Goal: Check status: Check status

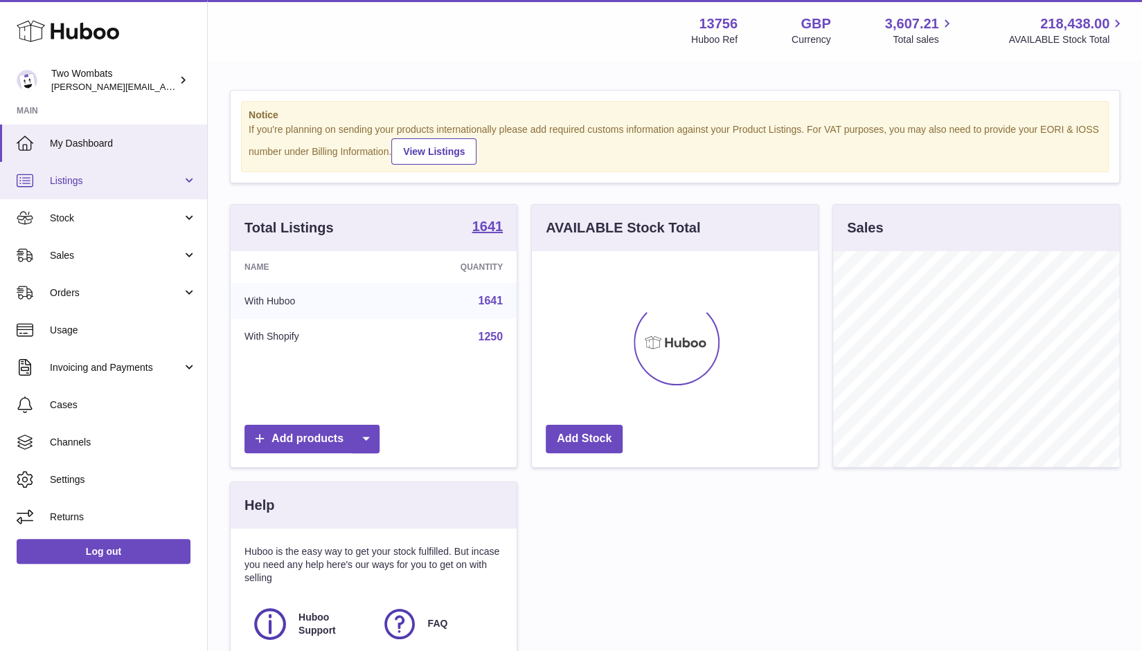
scroll to position [216, 287]
click at [120, 181] on span "Listings" at bounding box center [116, 180] width 132 height 13
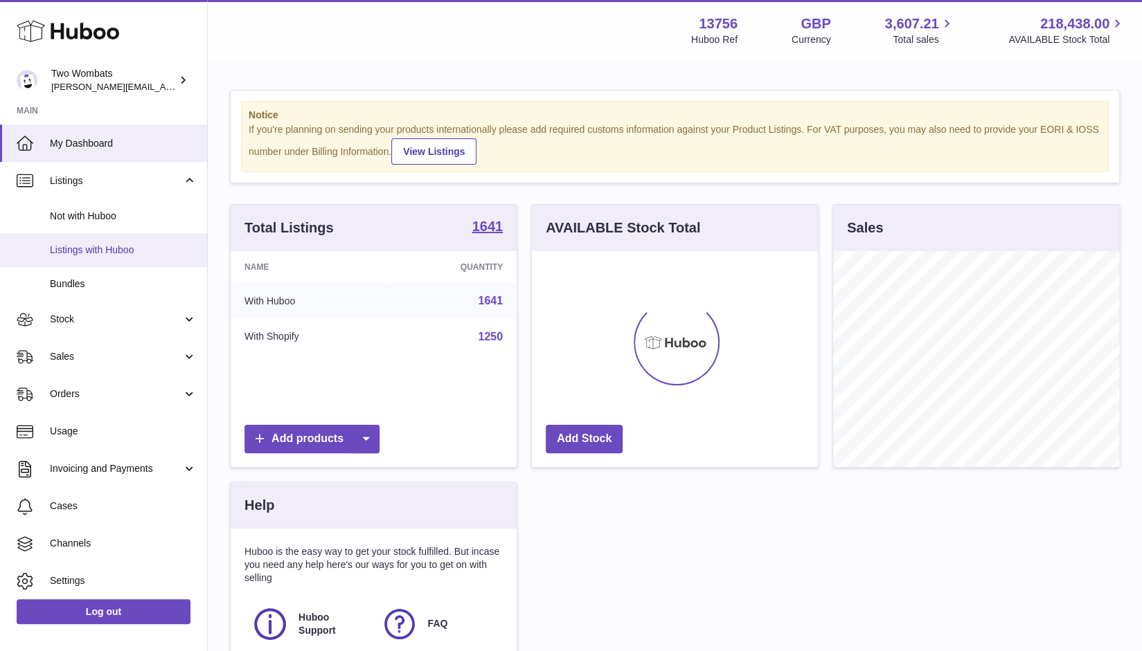
click at [115, 249] on span "Listings with Huboo" at bounding box center [123, 250] width 147 height 13
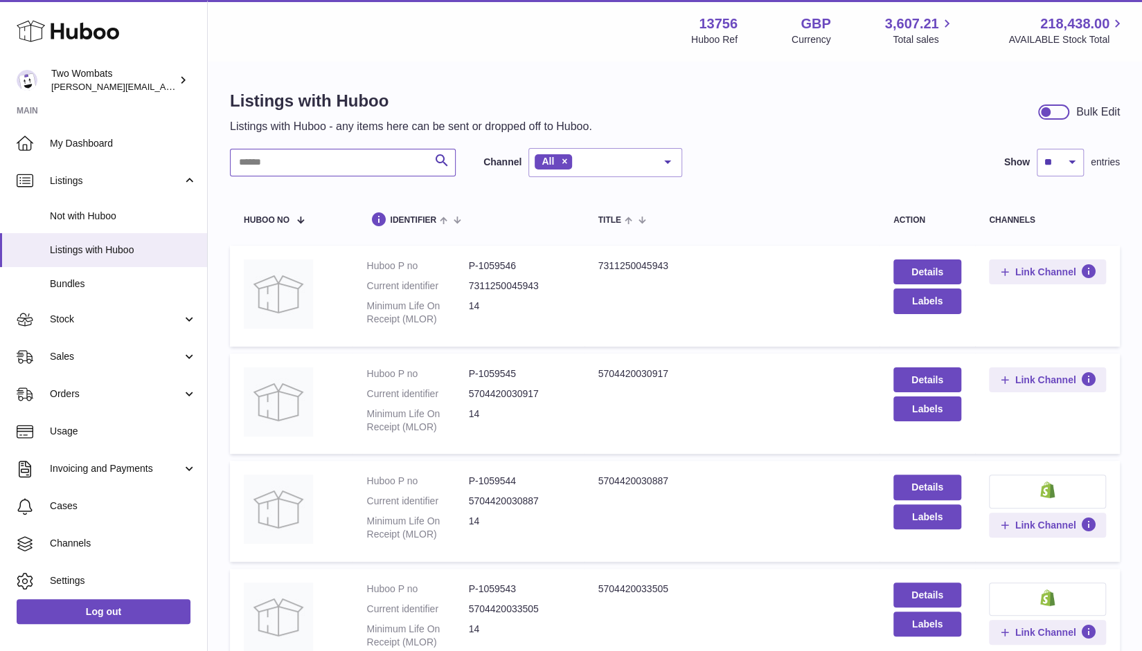
click at [281, 167] on input "text" at bounding box center [343, 163] width 226 height 28
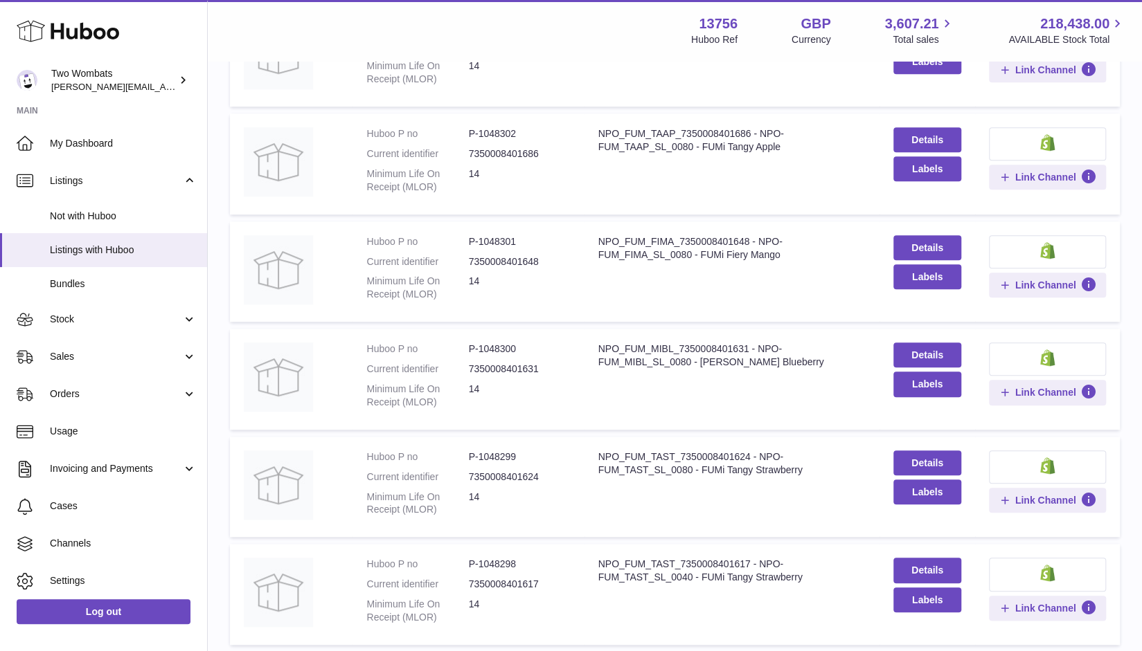
scroll to position [692, 0]
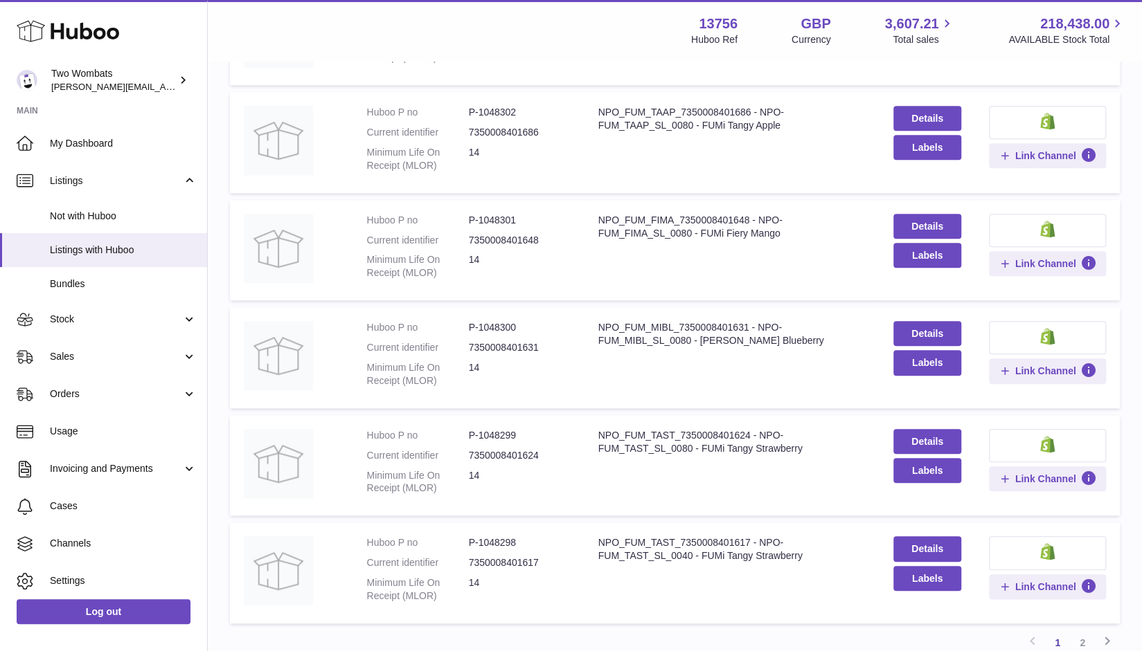
type input "*******"
click at [503, 434] on dd "P-1048299" at bounding box center [520, 435] width 102 height 13
copy dd "1048299"
click at [66, 318] on span "Stock" at bounding box center [116, 319] width 132 height 13
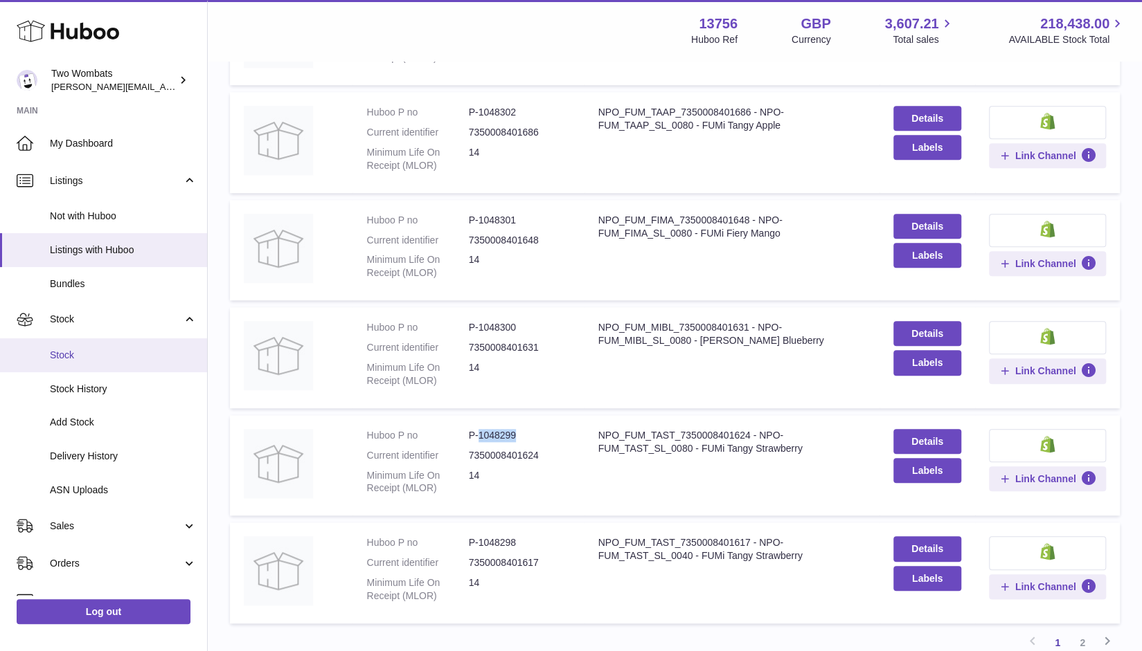
click at [75, 354] on span "Stock" at bounding box center [123, 355] width 147 height 13
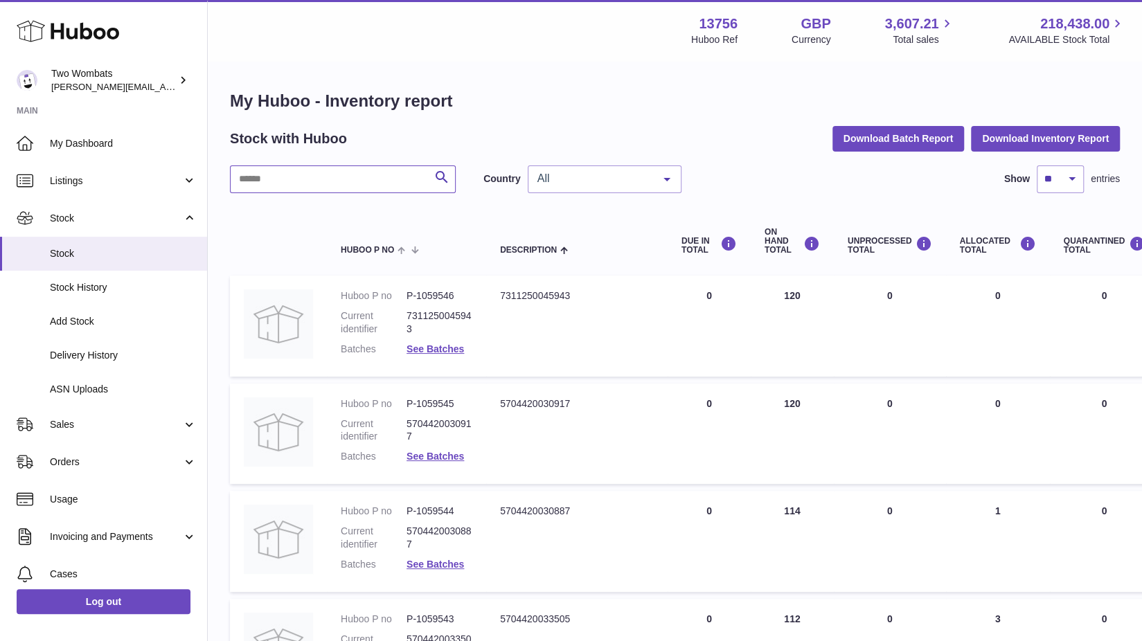
click at [361, 177] on input "text" at bounding box center [343, 179] width 226 height 28
paste input "*******"
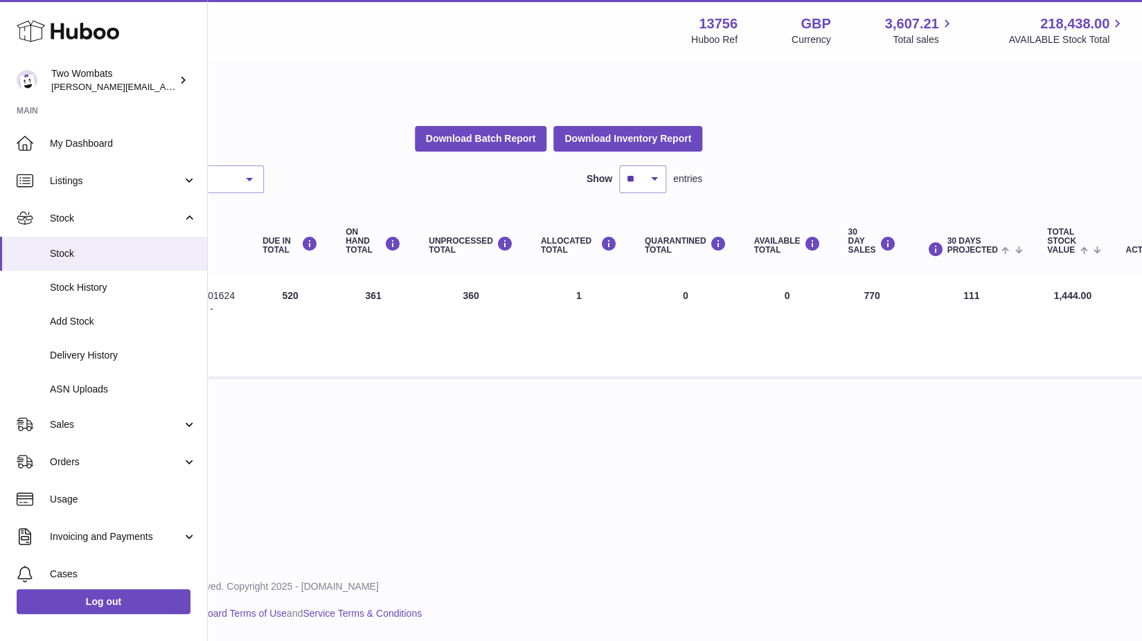
scroll to position [0, 413]
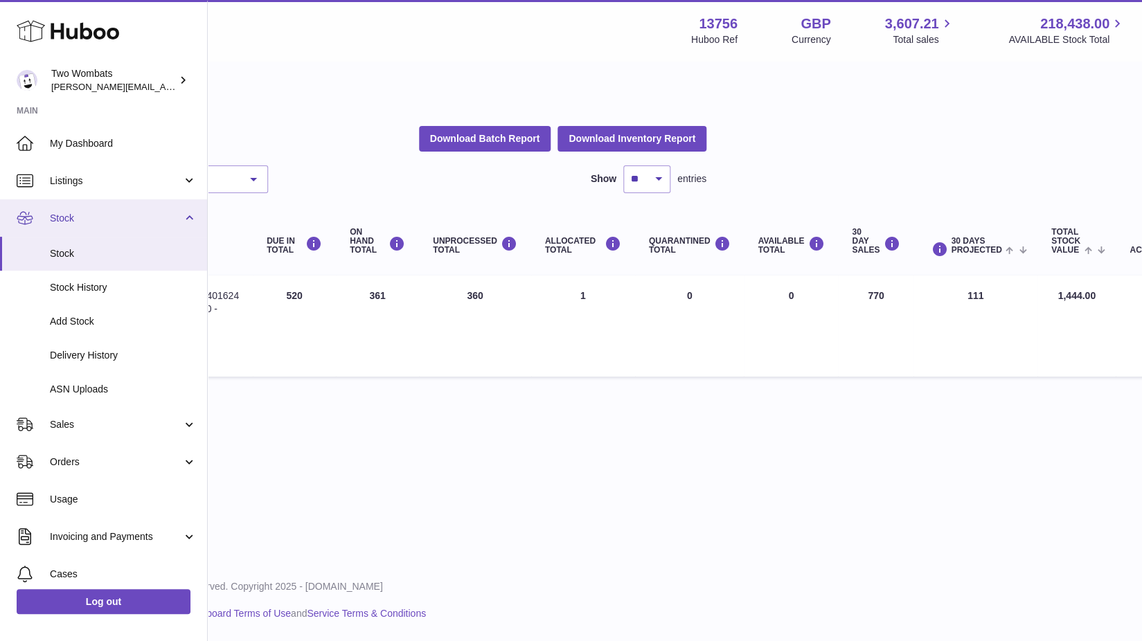
type input "*******"
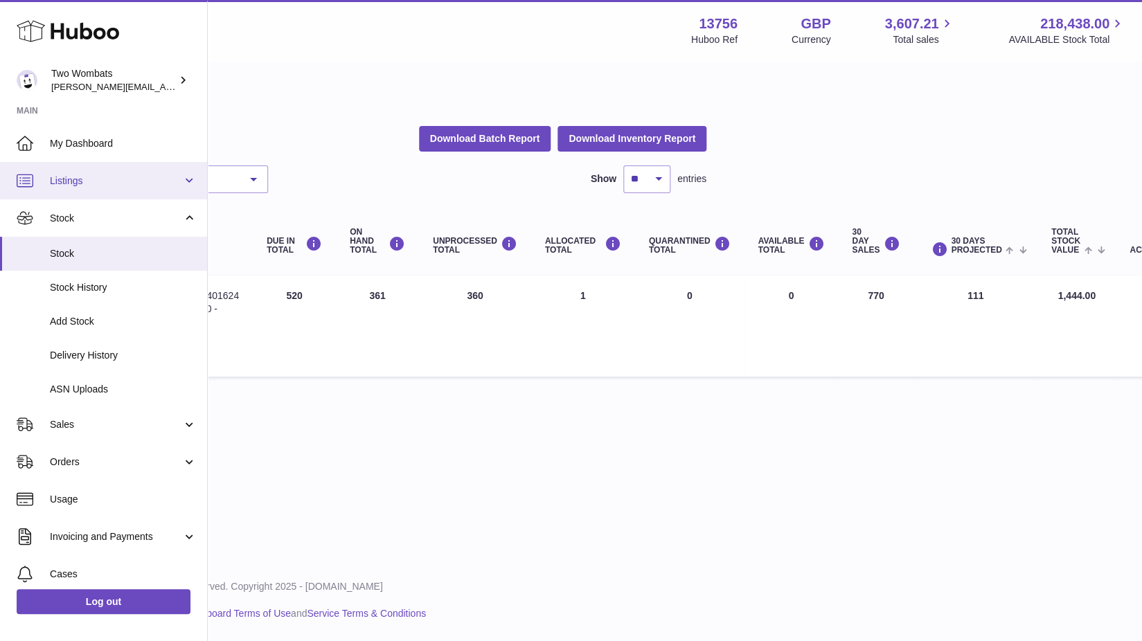
click at [116, 179] on span "Listings" at bounding box center [116, 180] width 132 height 13
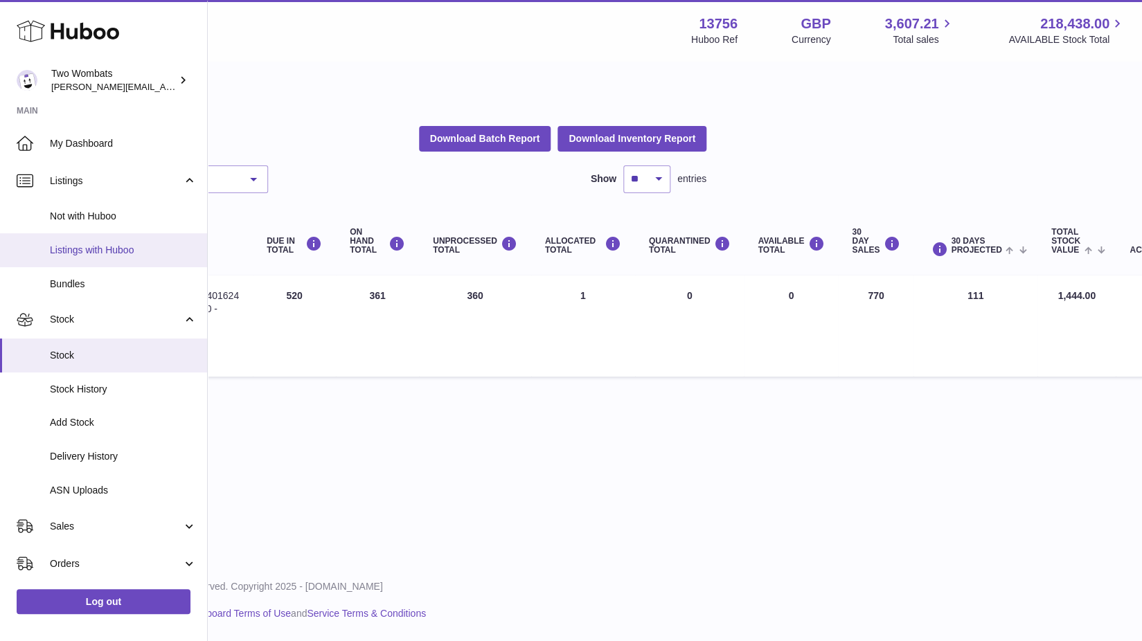
click at [116, 257] on link "Listings with Huboo" at bounding box center [103, 250] width 207 height 34
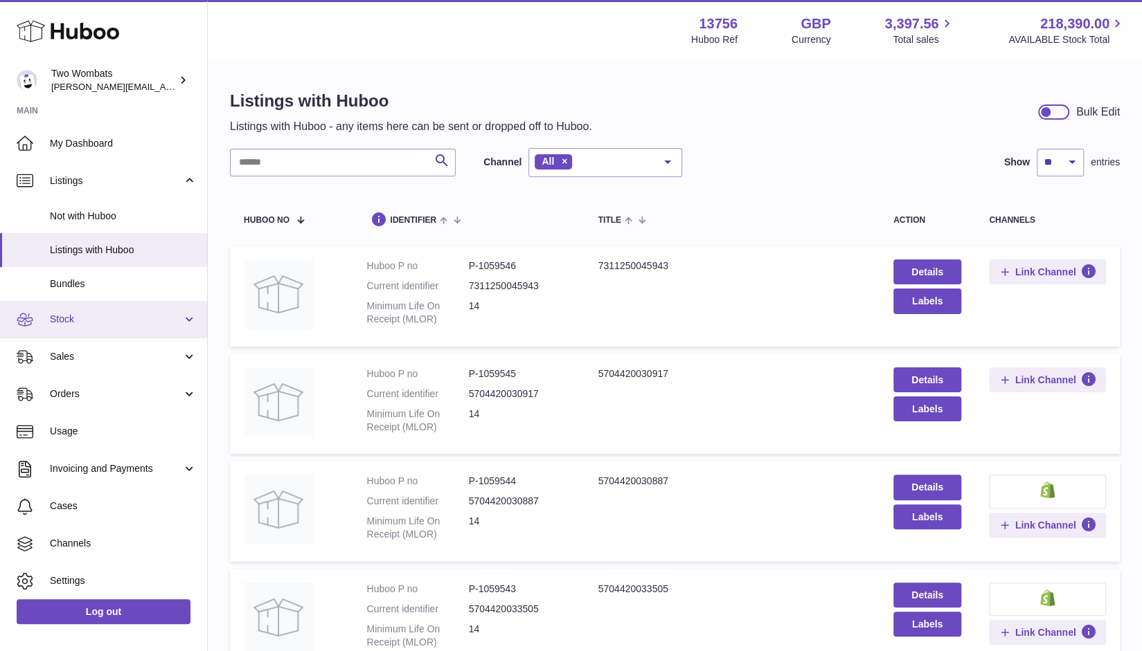
click at [93, 329] on link "Stock" at bounding box center [103, 319] width 207 height 37
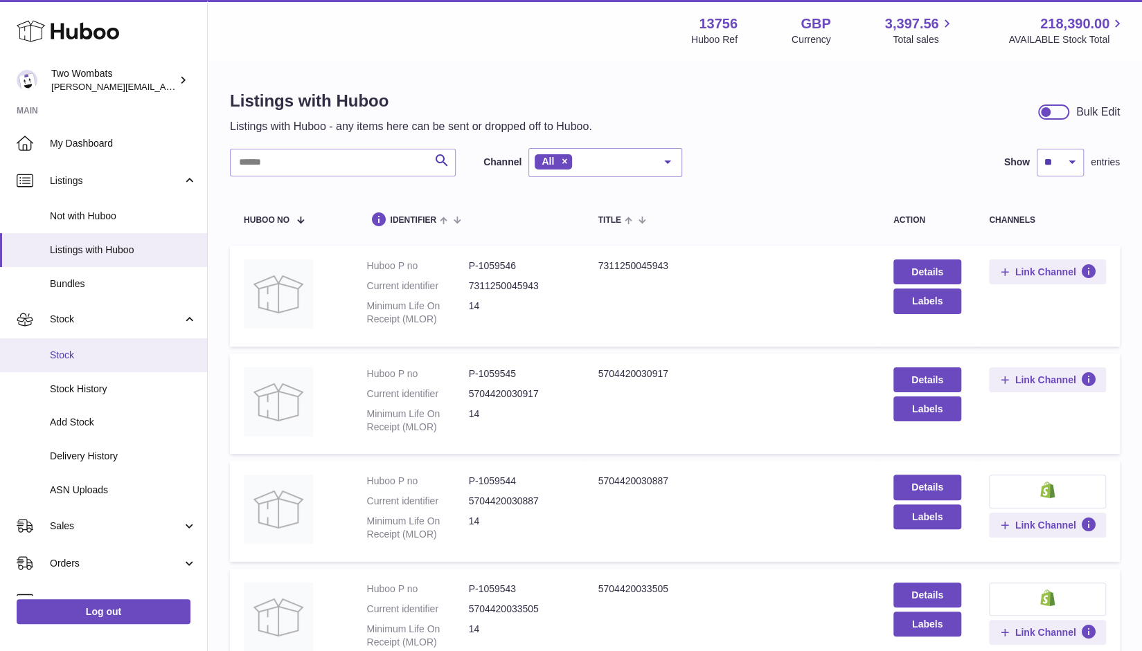
click at [102, 363] on link "Stock" at bounding box center [103, 356] width 207 height 34
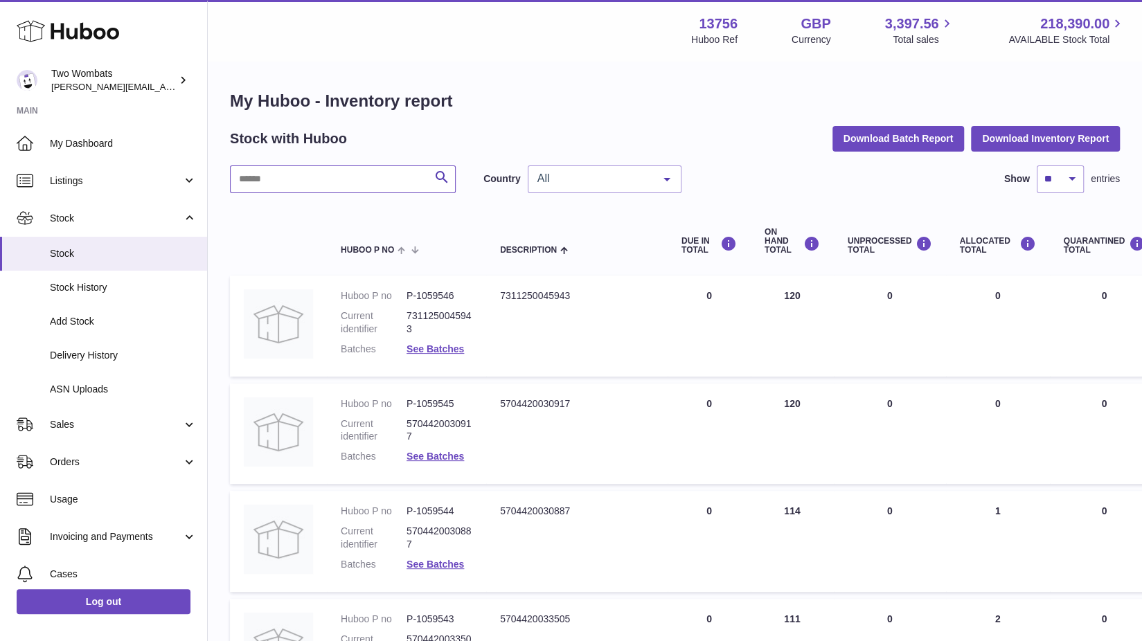
click at [309, 182] on input "text" at bounding box center [343, 179] width 226 height 28
paste input "*******"
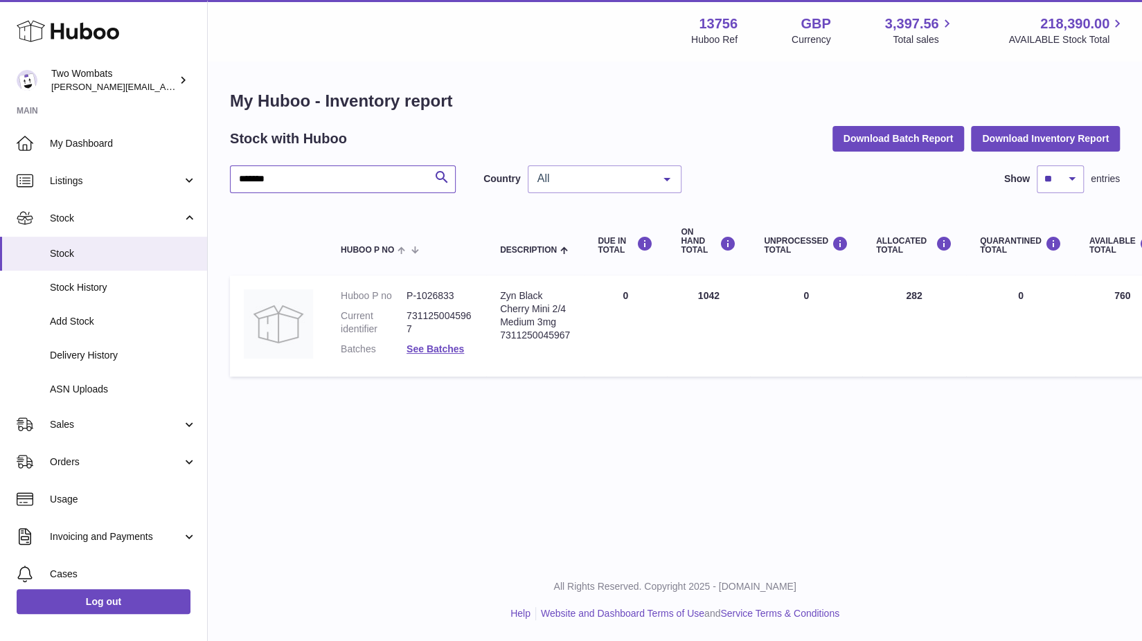
scroll to position [10, 0]
type input "*******"
click at [430, 343] on link "See Batches" at bounding box center [434, 348] width 57 height 11
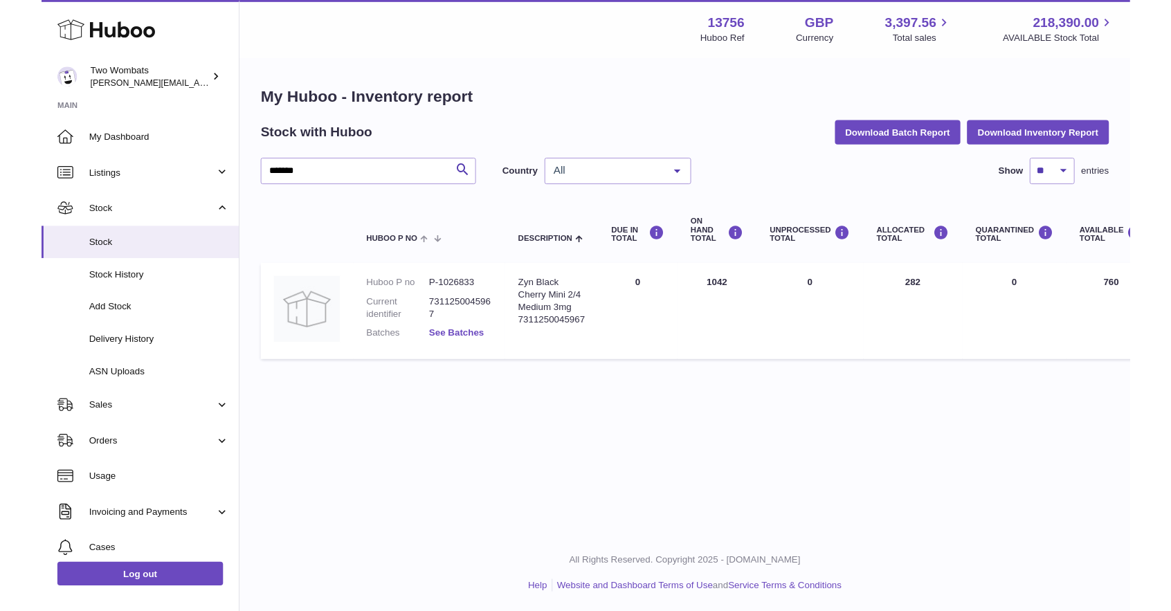
scroll to position [0, 0]
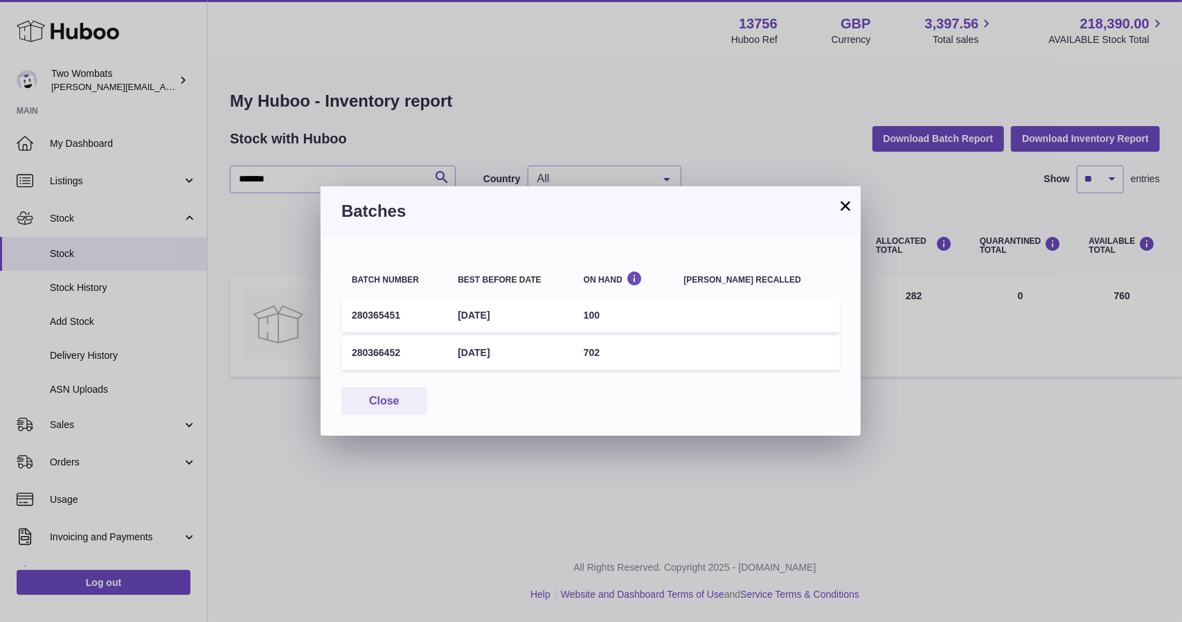
click at [835, 210] on h3 "Batches" at bounding box center [590, 211] width 498 height 22
click at [840, 204] on button "×" at bounding box center [845, 205] width 17 height 17
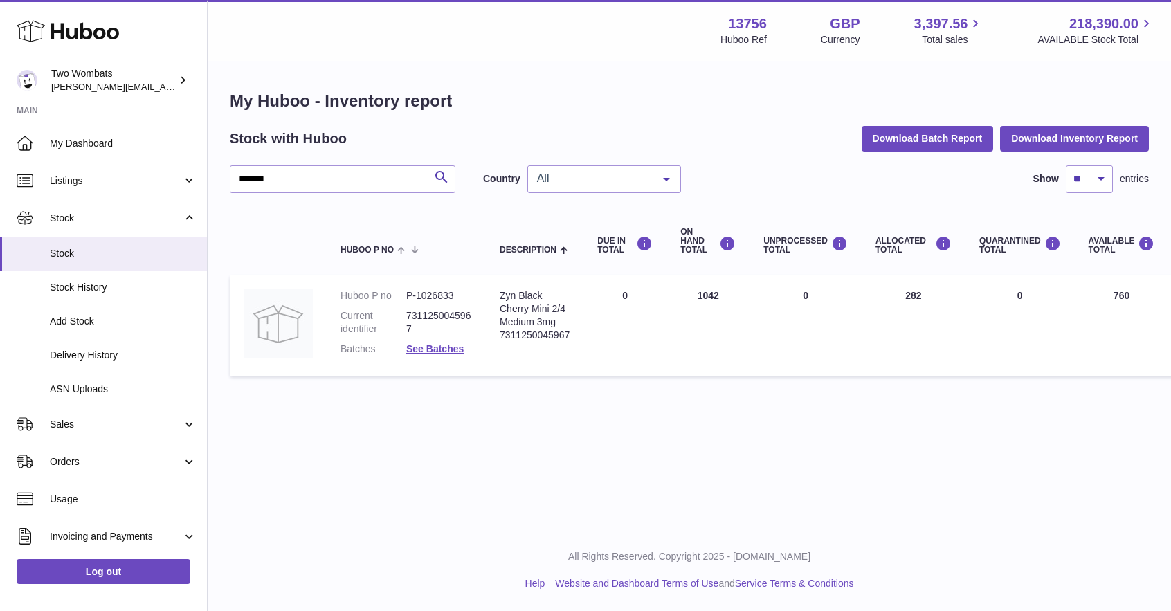
drag, startPoint x: 901, startPoint y: 291, endPoint x: 941, endPoint y: 305, distance: 42.5
click at [941, 305] on td "ALLOCATED Total 282" at bounding box center [914, 326] width 104 height 101
click at [951, 320] on td "ALLOCATED Total 282" at bounding box center [914, 326] width 104 height 101
